Goal: Task Accomplishment & Management: Use online tool/utility

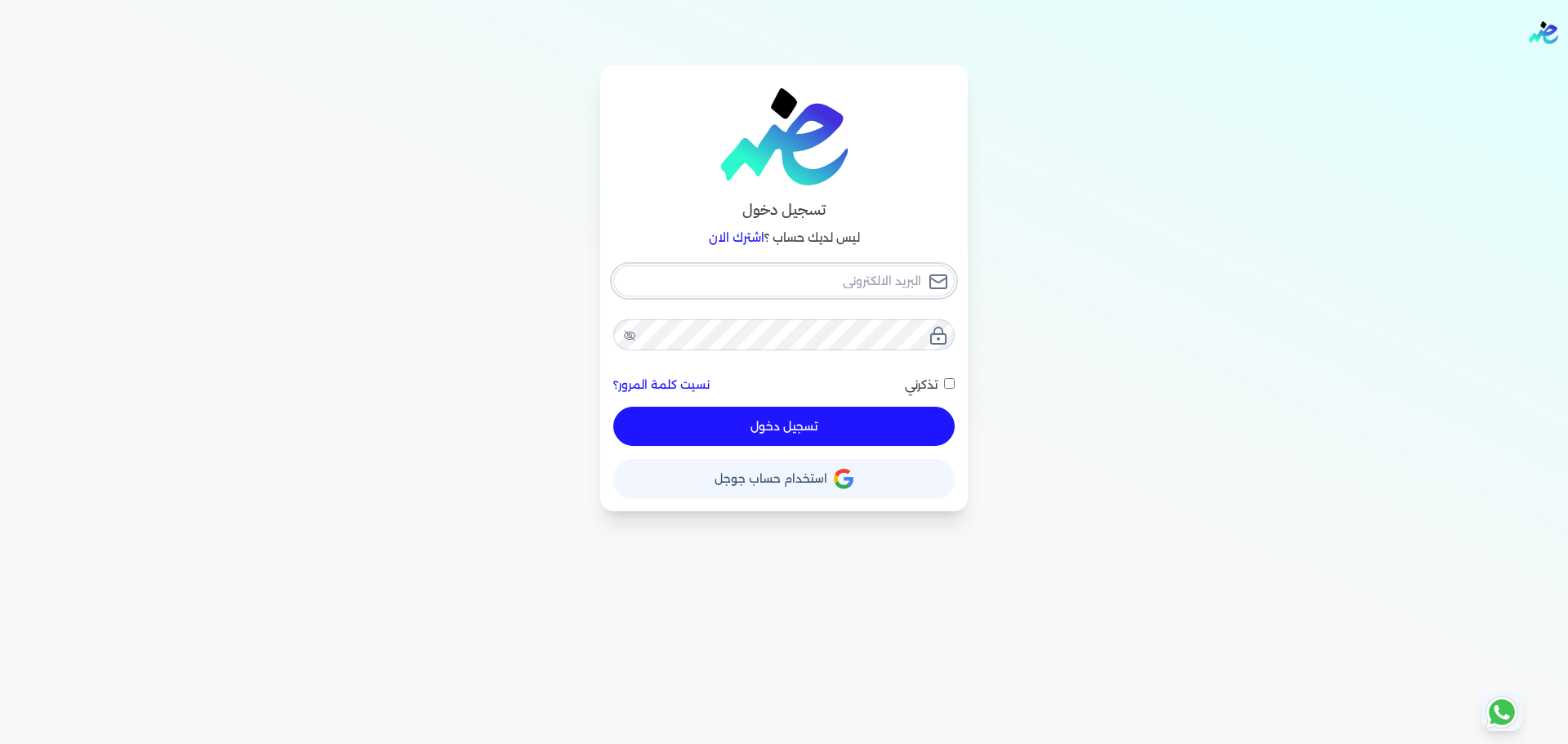
type input "[EMAIL_ADDRESS][DOMAIN_NAME]"
click at [741, 237] on link "اشترك الان" at bounding box center [736, 237] width 56 height 14
checkbox input "false"
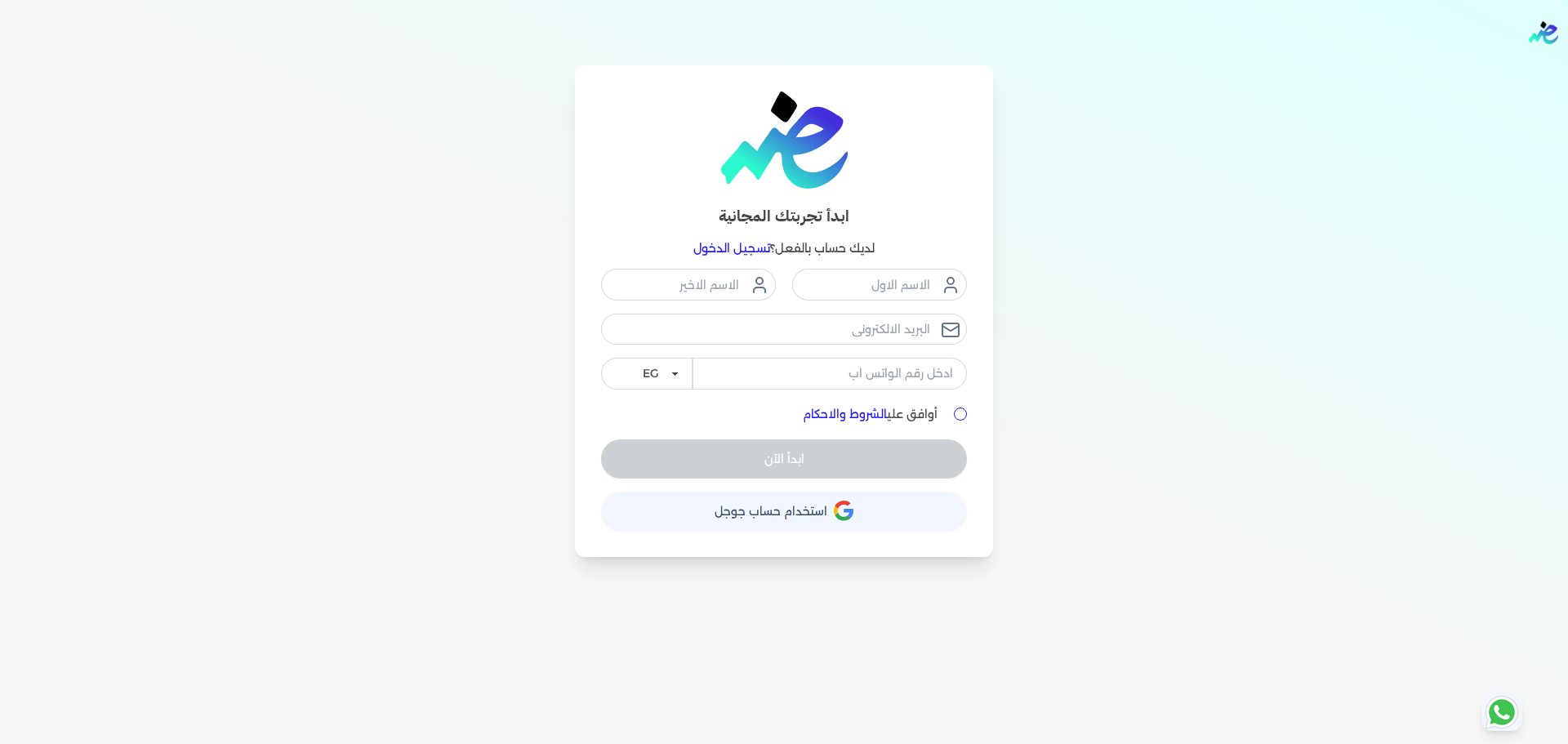
click at [741, 249] on link "تسجيل الدخول" at bounding box center [731, 248] width 77 height 14
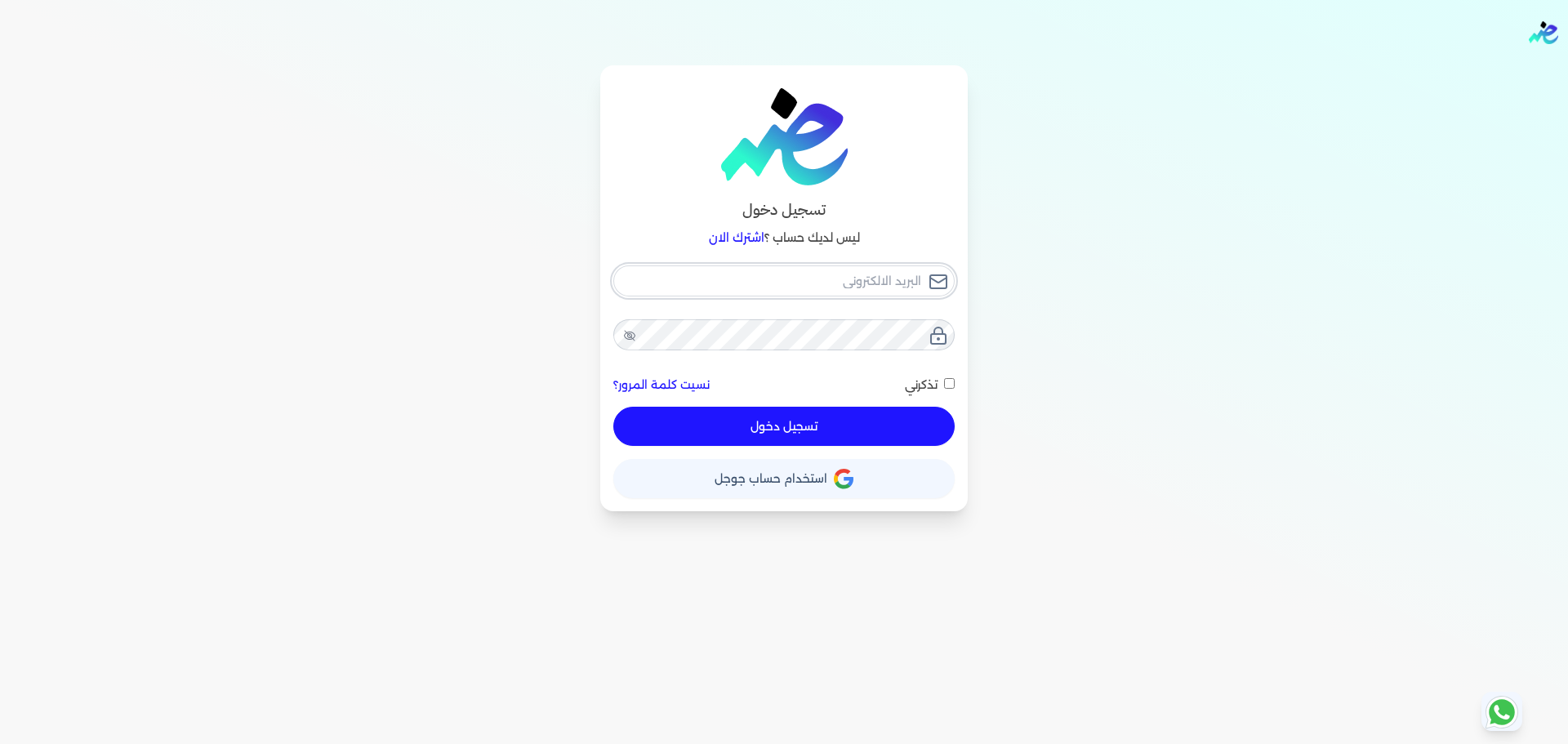
type input "[EMAIL_ADDRESS][DOMAIN_NAME]"
click at [826, 430] on button "تسجيل دخول" at bounding box center [784, 426] width 342 height 39
checkbox input "false"
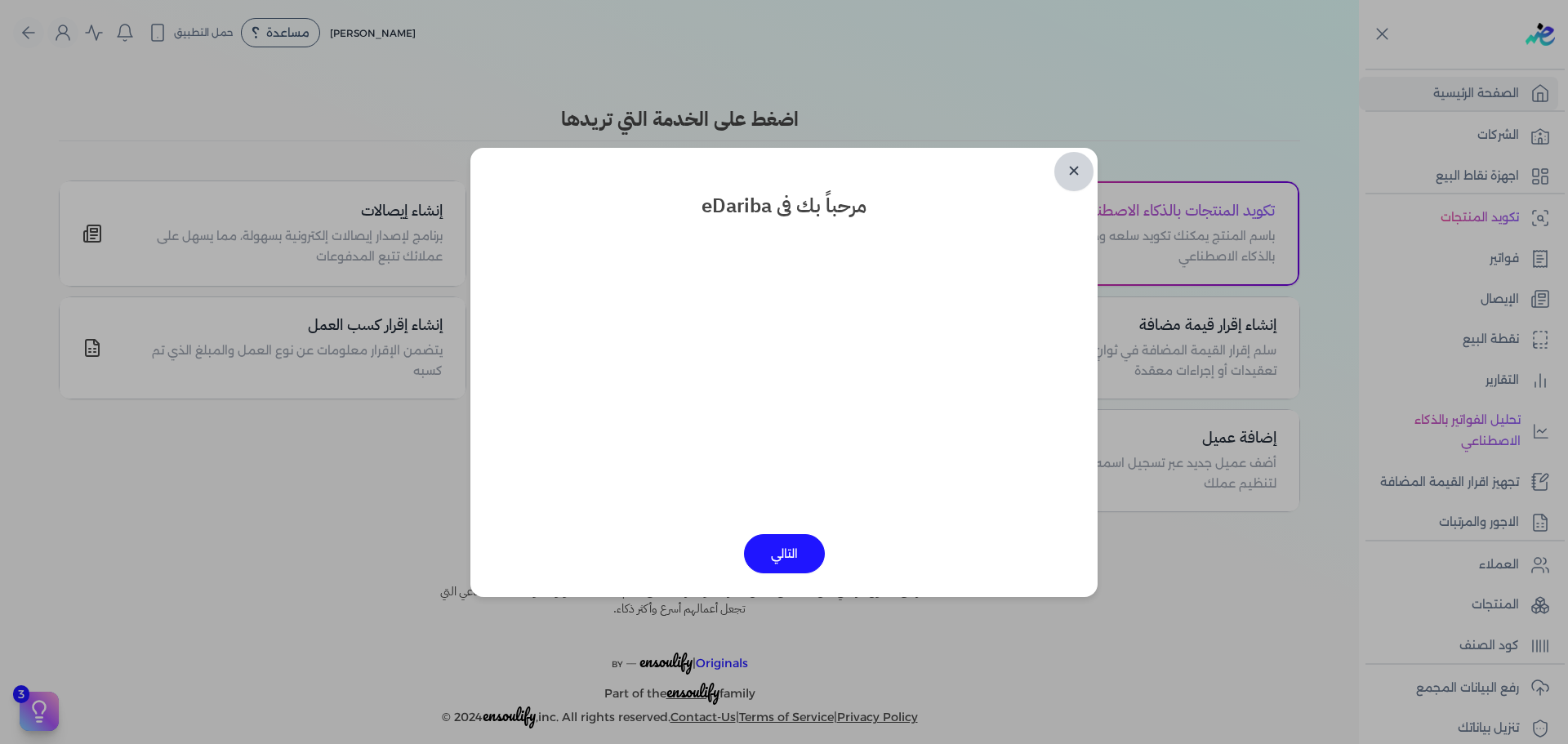
click at [1079, 169] on link "✕" at bounding box center [1073, 171] width 39 height 39
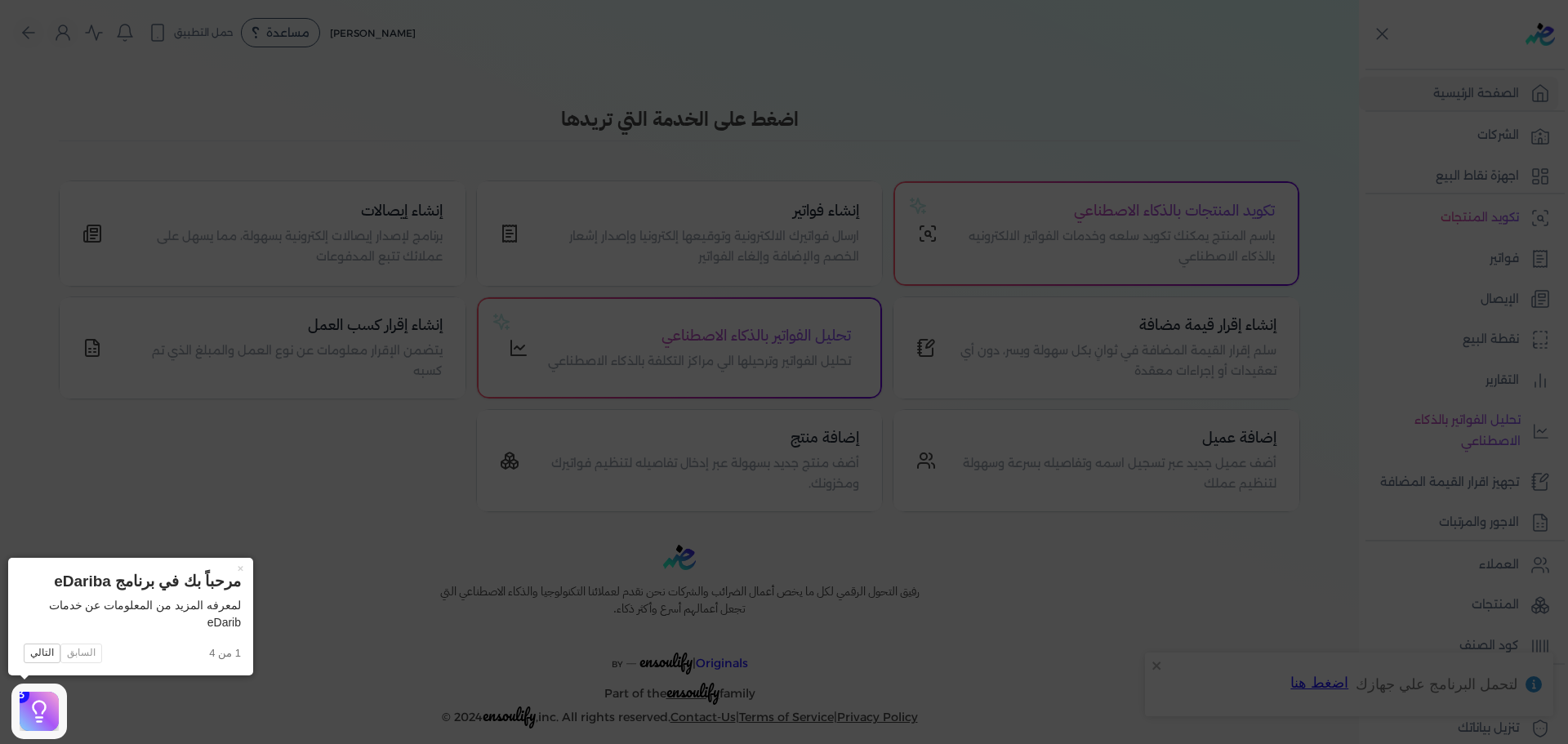
click at [1287, 109] on icon at bounding box center [784, 372] width 1568 height 744
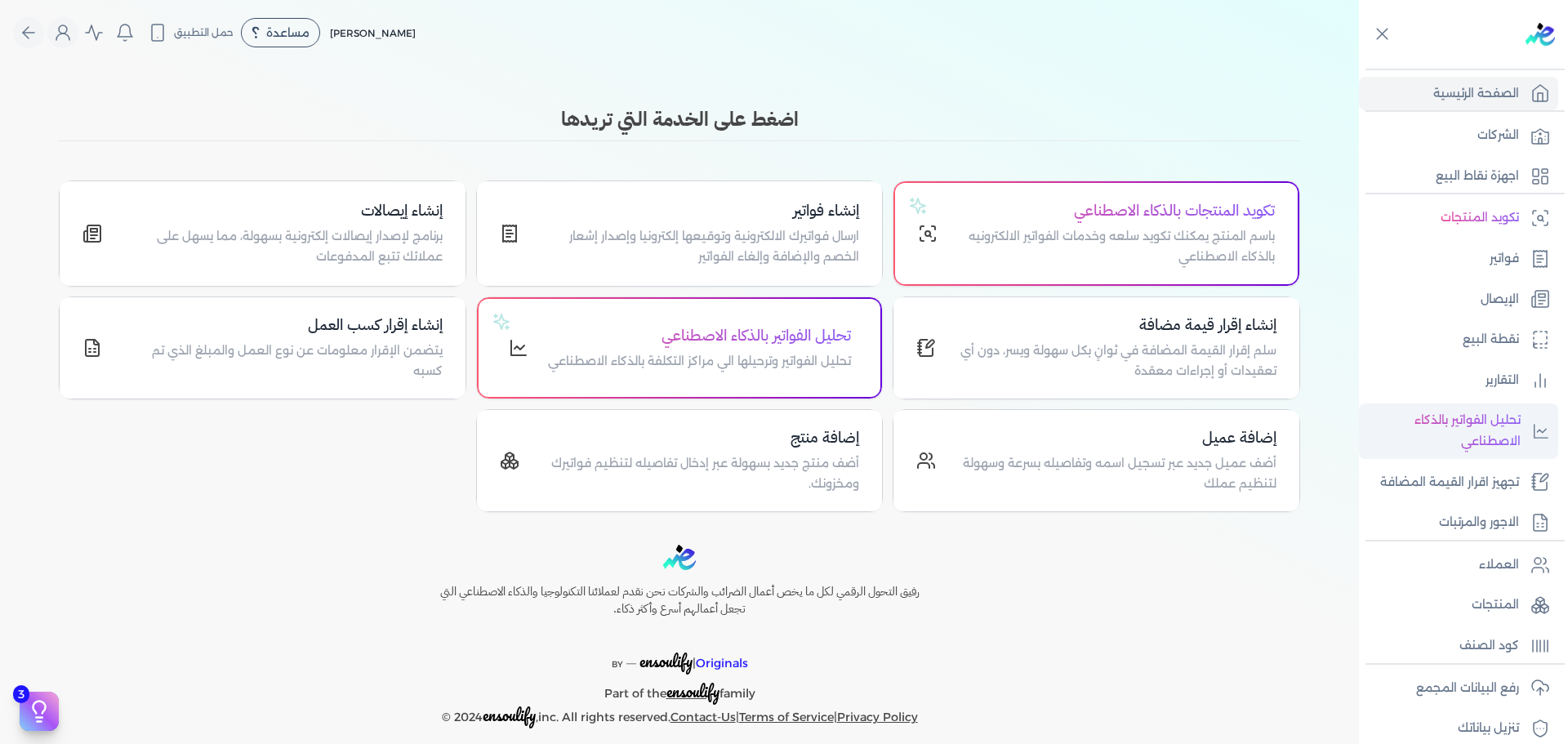
scroll to position [138, 0]
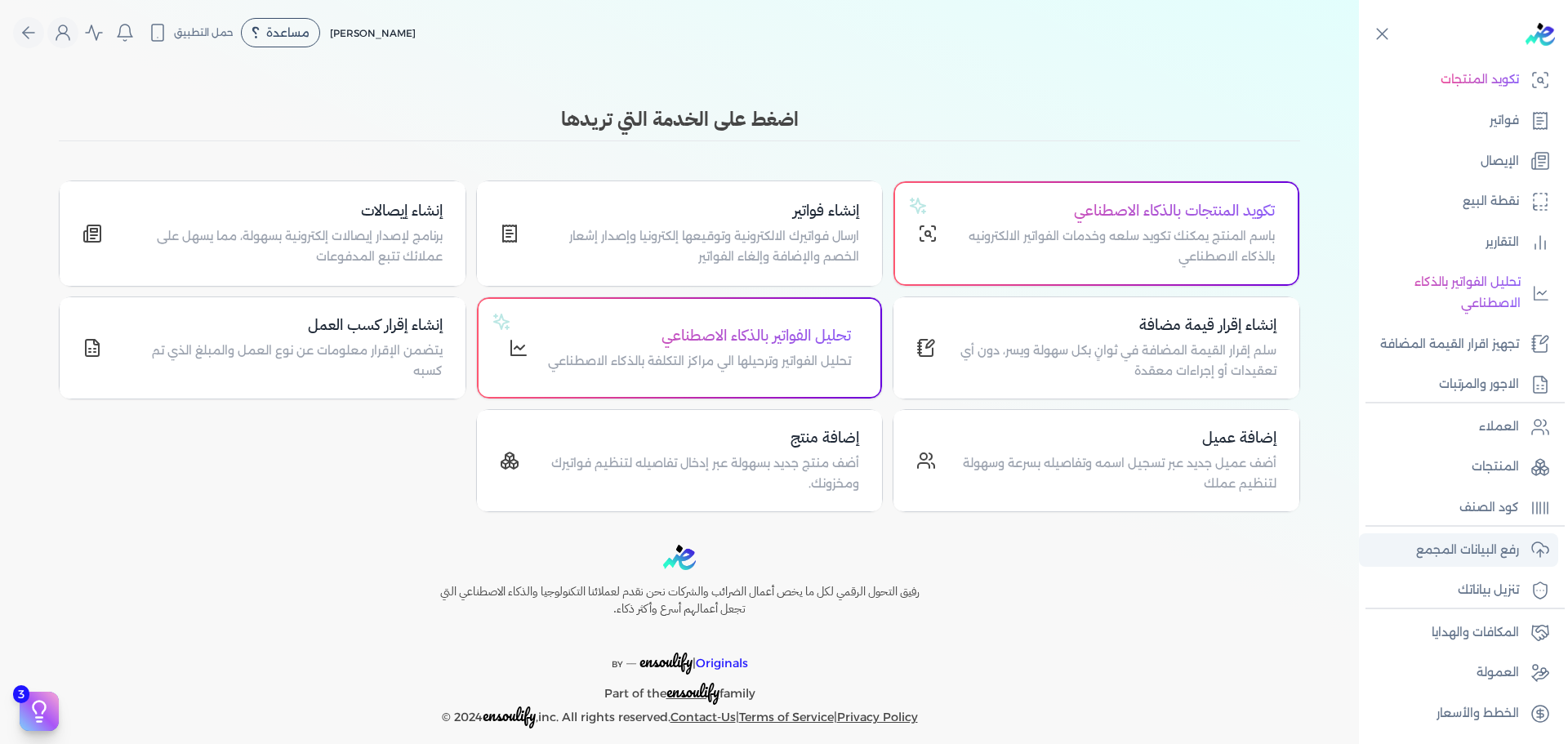
click at [1501, 541] on p "رفع البيانات المجمع" at bounding box center [1467, 551] width 102 height 21
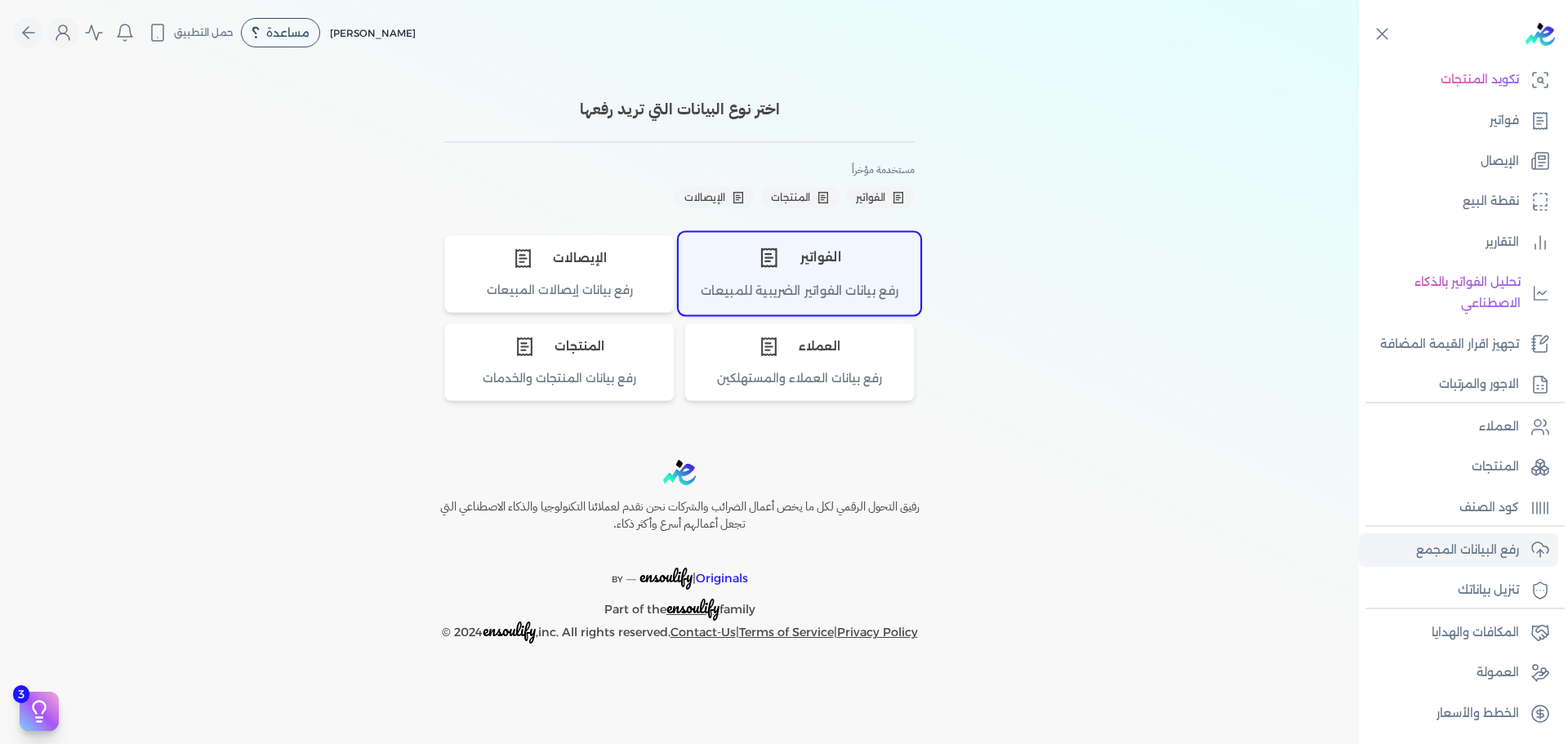
click at [857, 267] on div "الفواتير" at bounding box center [799, 257] width 240 height 49
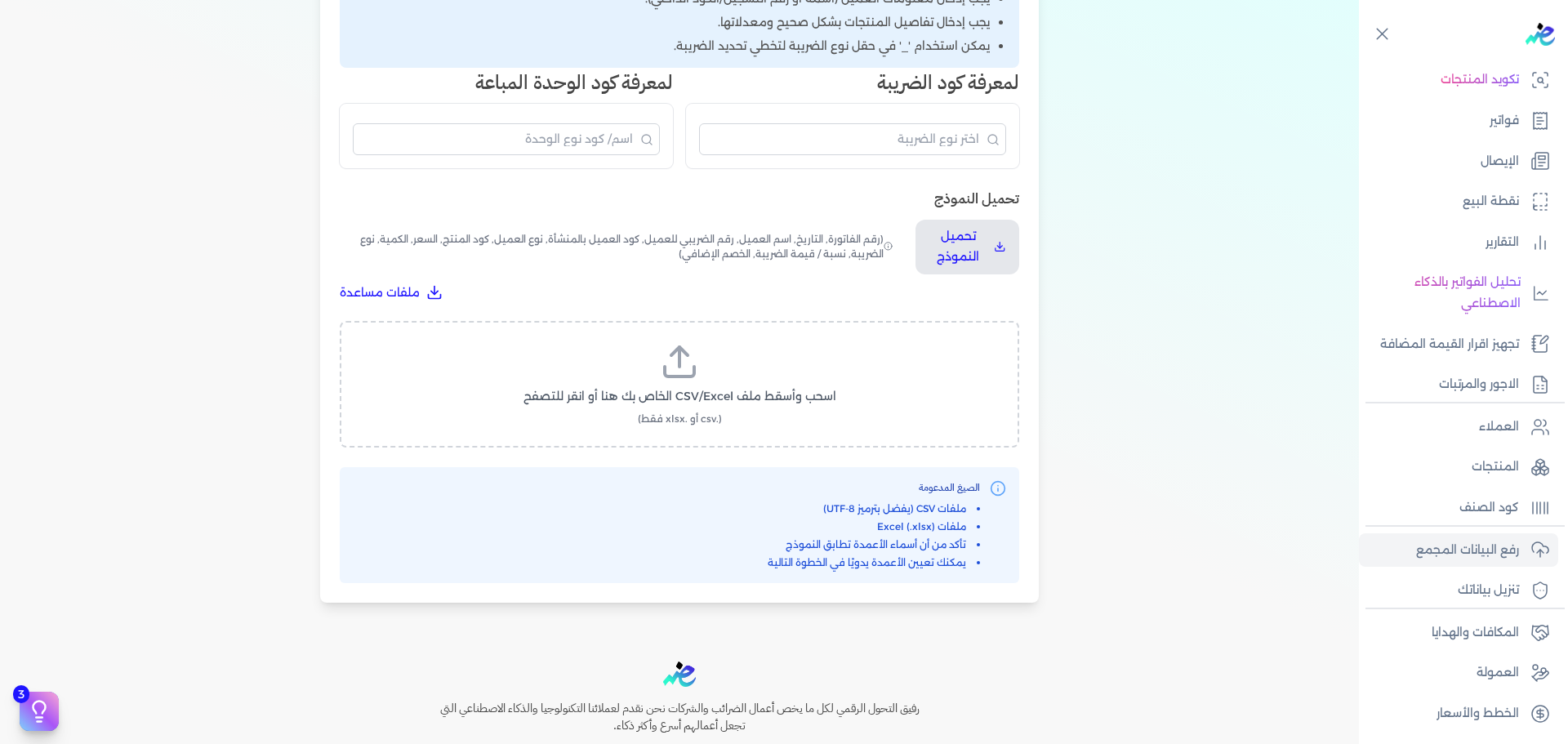
scroll to position [388, 0]
click at [936, 270] on button "تحميل النموذج" at bounding box center [967, 244] width 103 height 55
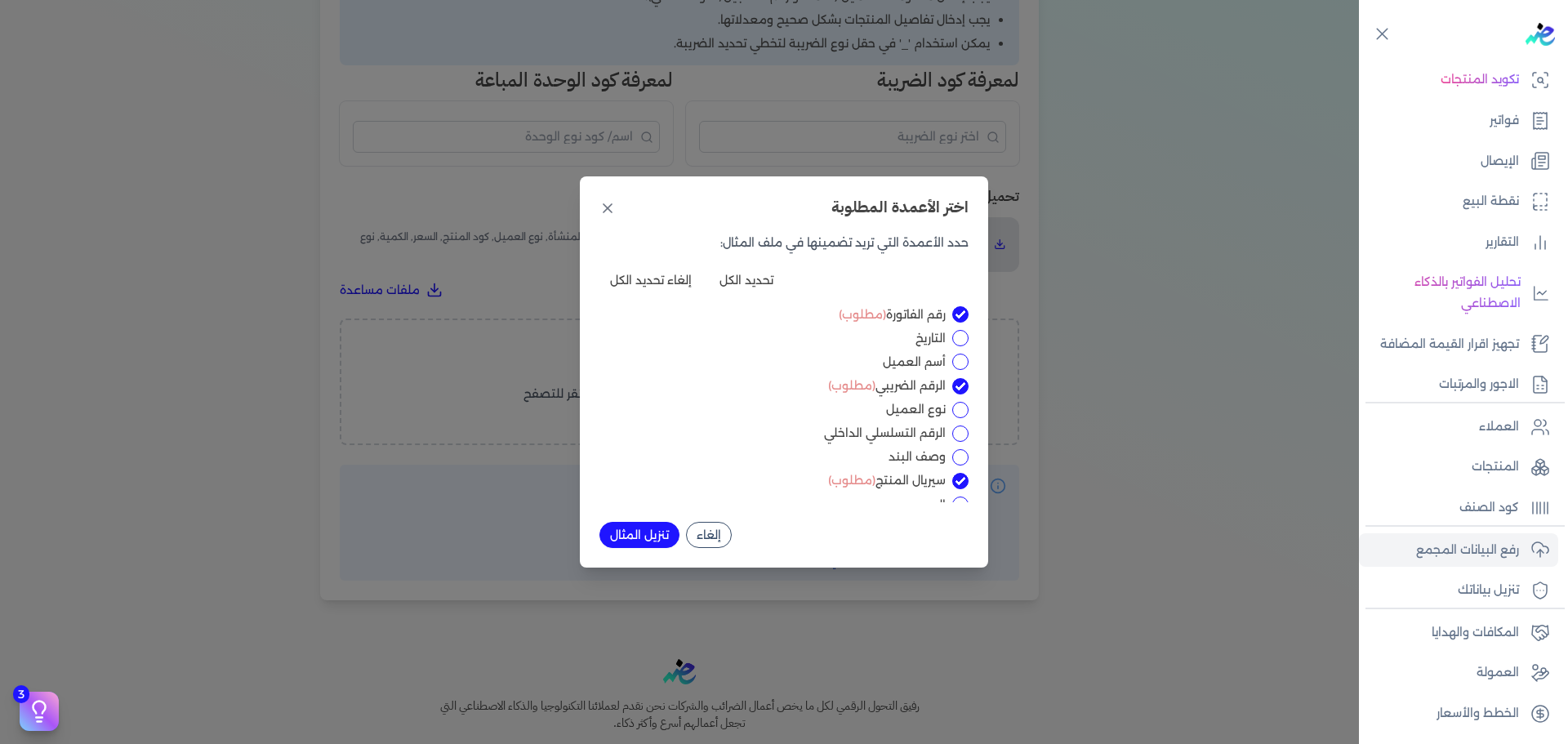
click at [708, 533] on button "إلغاء" at bounding box center [708, 534] width 46 height 26
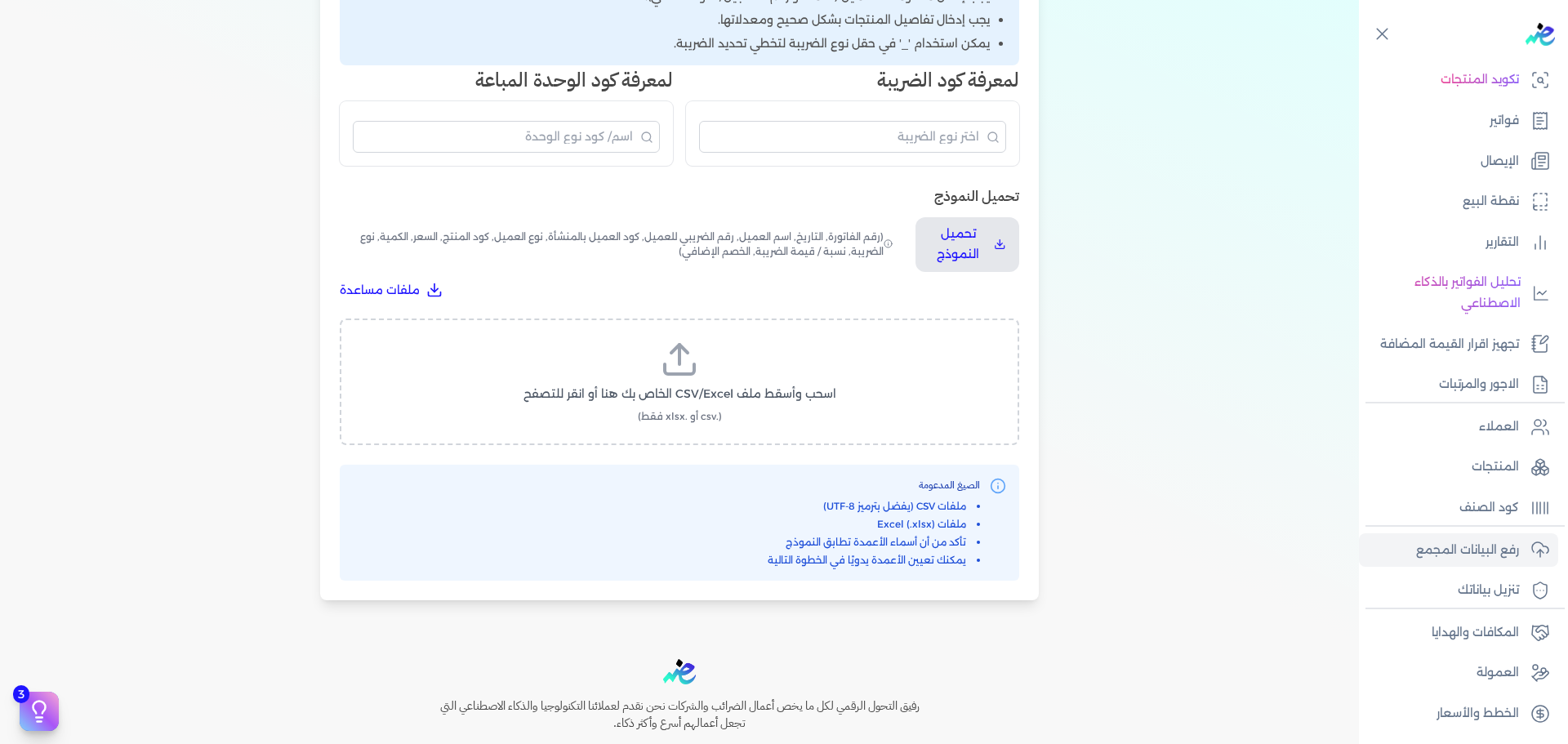
click at [738, 377] on label "اسحب وأسقط ملف CSV/Excel الخاص بك هنا أو انقر للتصفح (.csv أو .xlsx فقط)" at bounding box center [679, 382] width 637 height 84
click at [0, 0] on input "اسحب وأسقط ملف CSV/Excel الخاص بك هنا أو انقر للتصفح (.csv أو .xlsx فقط)" at bounding box center [0, 0] width 0 height 0
click at [698, 413] on span "تحميل الملف" at bounding box center [728, 410] width 69 height 17
select select "رقم الفاتورة"
select select "الرقم الضريبي"
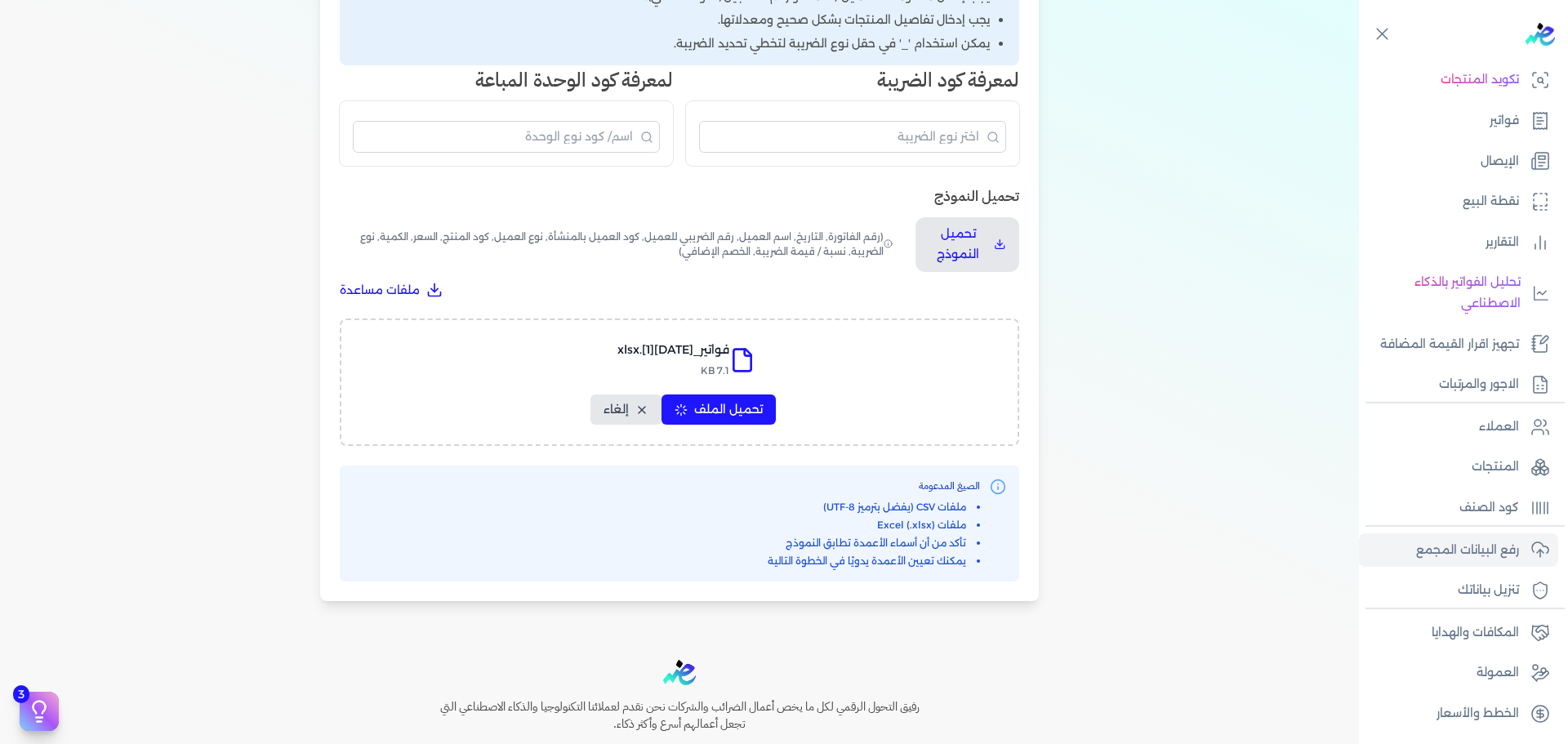
select select "الرقم التسلسلي الداخلي"
select select "سيريال المنتج"
select select "السعر"
select select "الكمية"
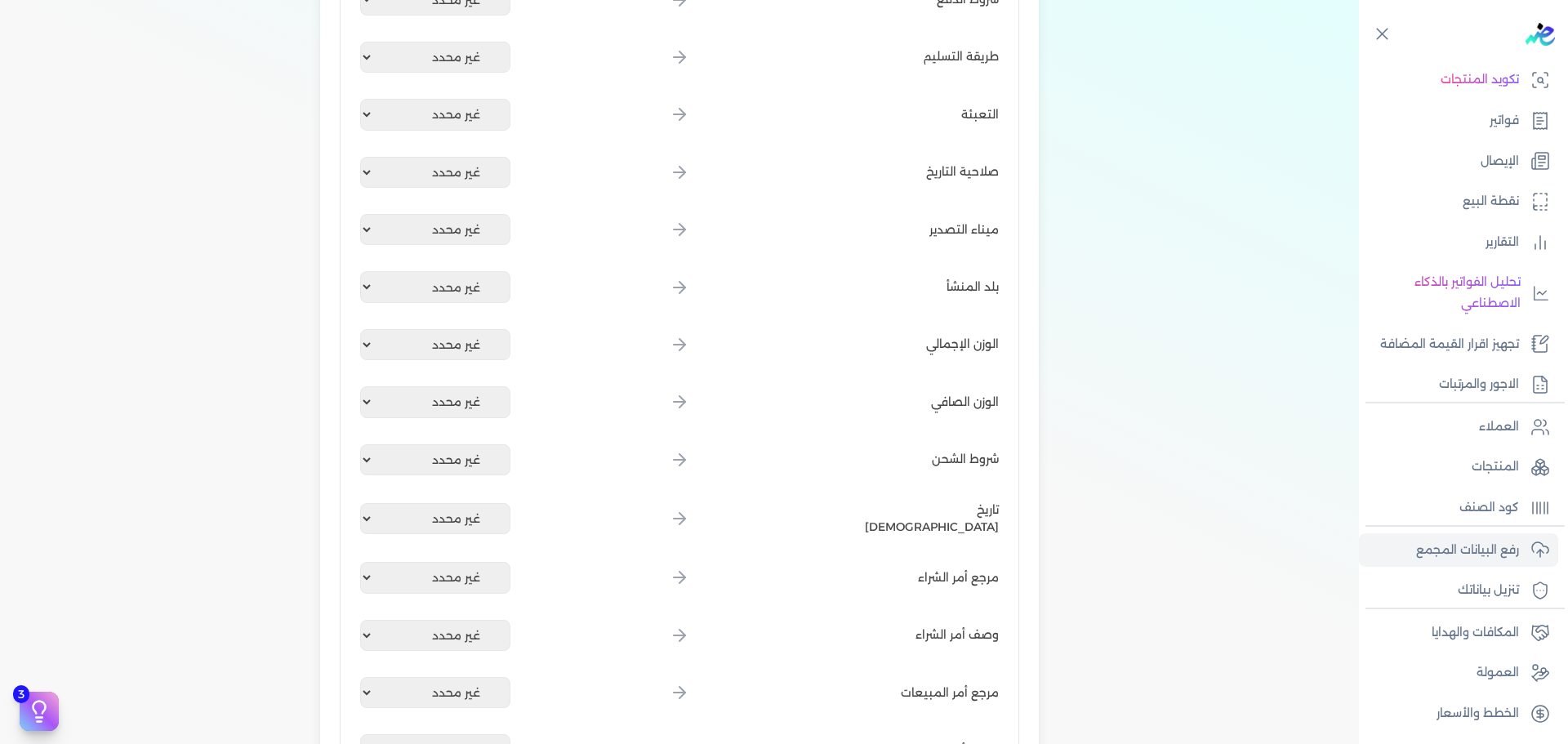
scroll to position [1939, 0]
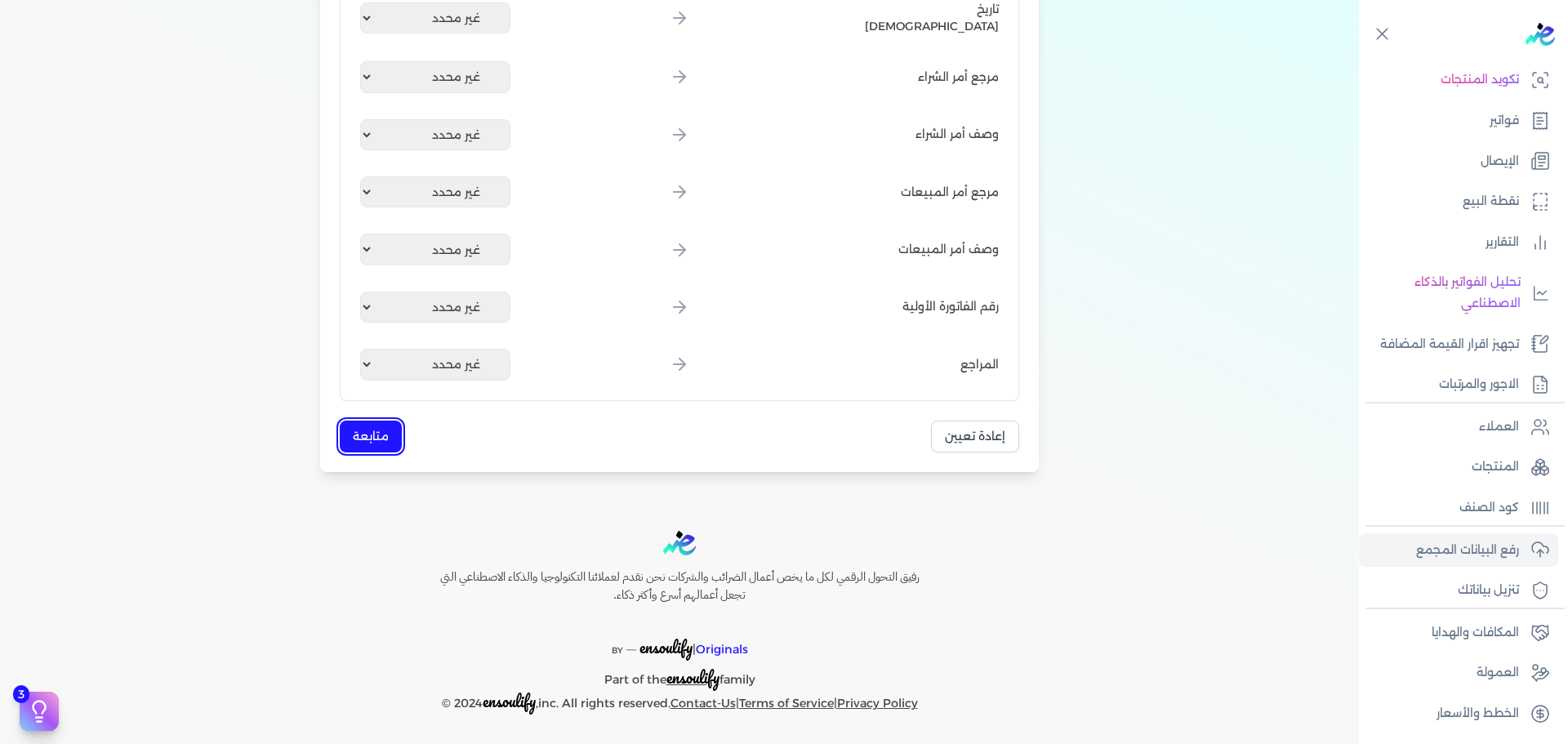
click at [397, 434] on button "متابعة" at bounding box center [370, 436] width 62 height 32
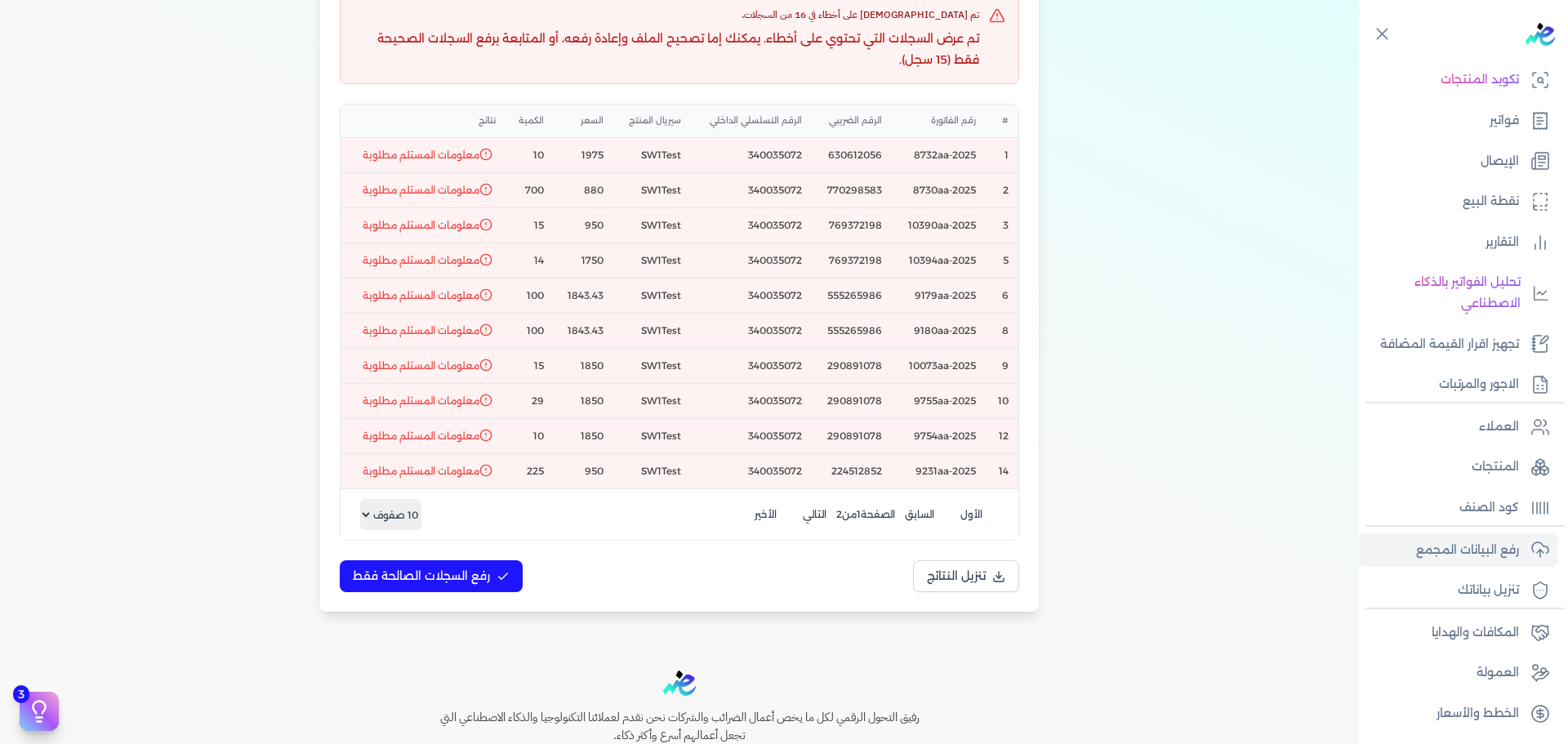
scroll to position [327, 0]
click at [421, 436] on span "معلومات المستلم مطلوبة" at bounding box center [421, 434] width 117 height 14
click at [812, 124] on th "الرقم الضريبي" at bounding box center [751, 119] width 121 height 33
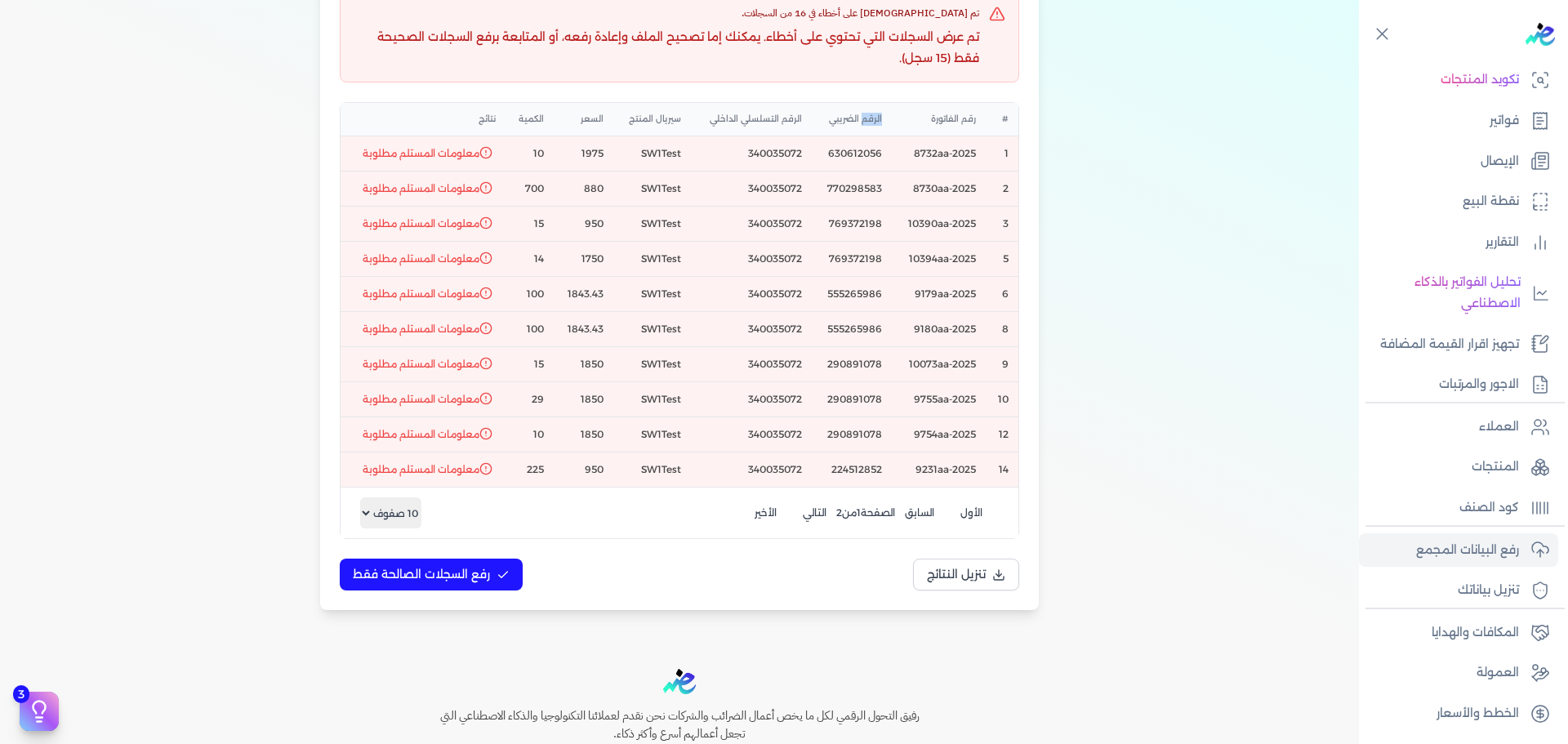
click at [812, 124] on th "الرقم الضريبي" at bounding box center [751, 119] width 121 height 33
click at [871, 152] on td "630612056" at bounding box center [852, 153] width 80 height 35
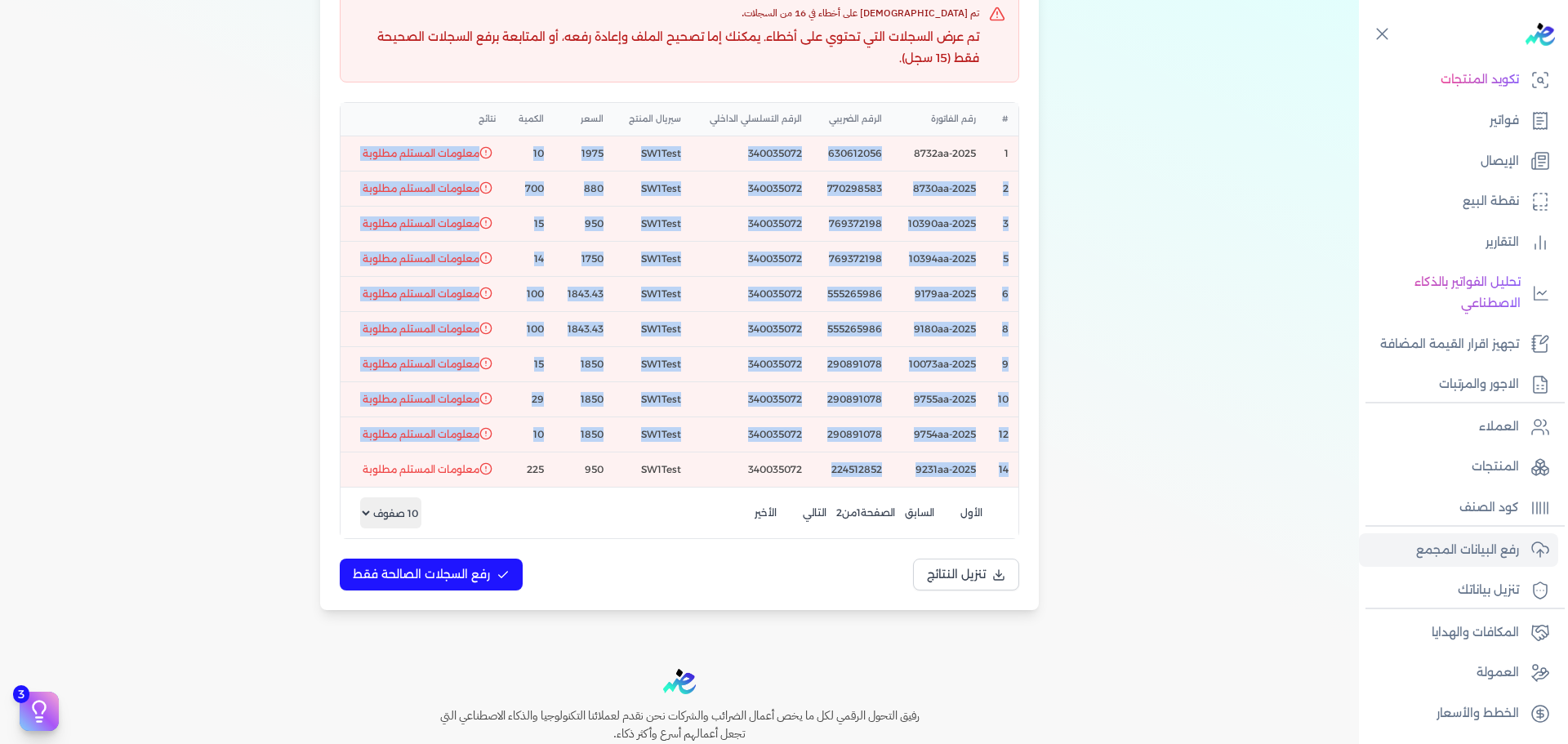
drag, startPoint x: 871, startPoint y: 152, endPoint x: 877, endPoint y: 457, distance: 305.1
click at [877, 457] on tbody "1 8732aa-2025 630612056 340035072 SW1Test 1975 10 معلومات المستلم مطلوبة 2 8730…" at bounding box center [680, 311] width 678 height 351
click at [877, 457] on td "224512852" at bounding box center [852, 469] width 80 height 35
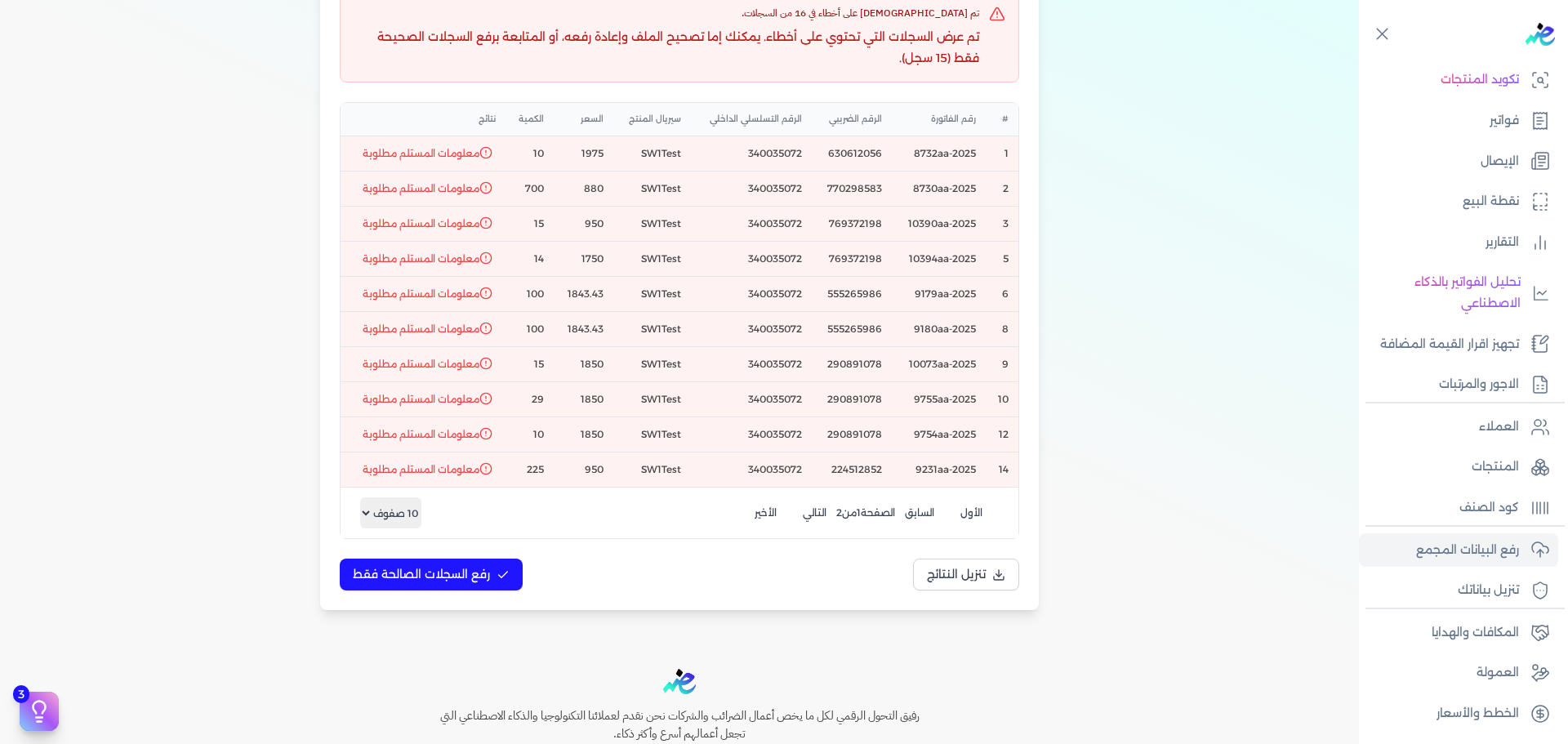
click at [443, 158] on span "معلومات المستلم مطلوبة" at bounding box center [421, 153] width 117 height 14
click at [478, 187] on span "معلومات المستلم مطلوبة" at bounding box center [421, 188] width 117 height 14
click at [449, 200] on td "معلومات المستلم مطلوبة" at bounding box center [423, 188] width 165 height 35
